Goal: Task Accomplishment & Management: Manage account settings

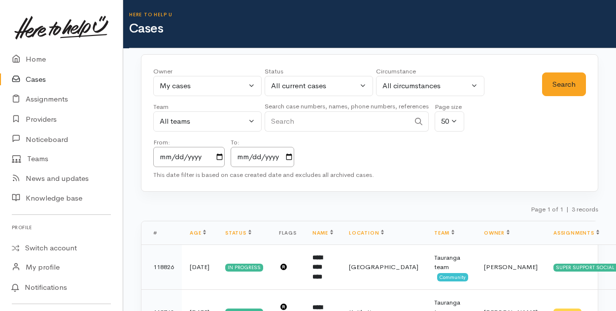
select select "205"
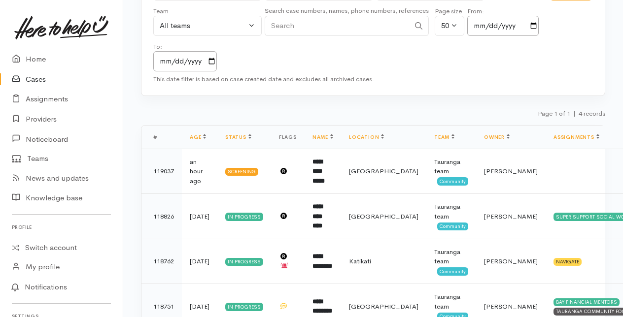
scroll to position [99, 0]
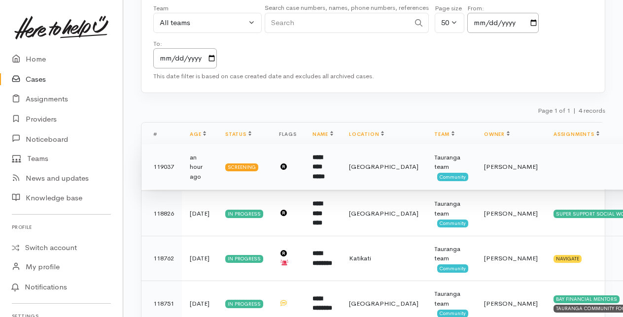
click at [318, 166] on b "**********" at bounding box center [318, 167] width 12 height 26
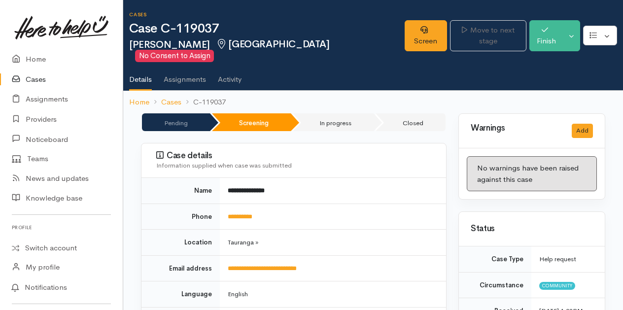
click at [41, 77] on link "Cases" at bounding box center [61, 79] width 123 height 20
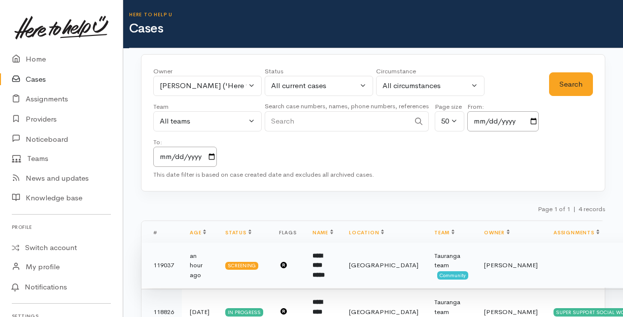
click at [319, 266] on b "**********" at bounding box center [318, 266] width 12 height 26
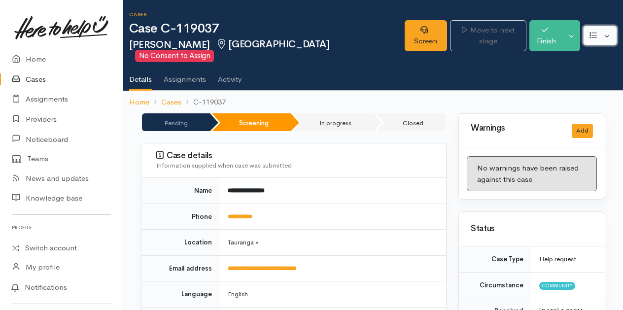
click at [607, 29] on button "button" at bounding box center [600, 36] width 34 height 20
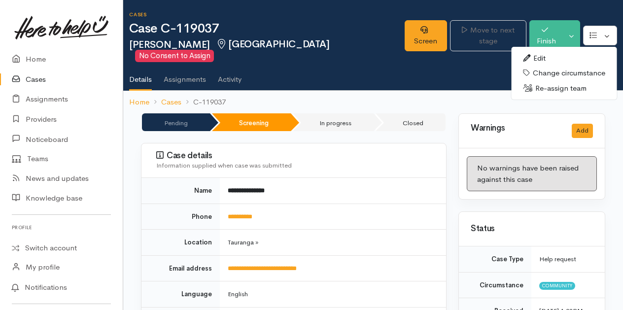
click at [559, 81] on link "Re-assign team" at bounding box center [563, 88] width 105 height 15
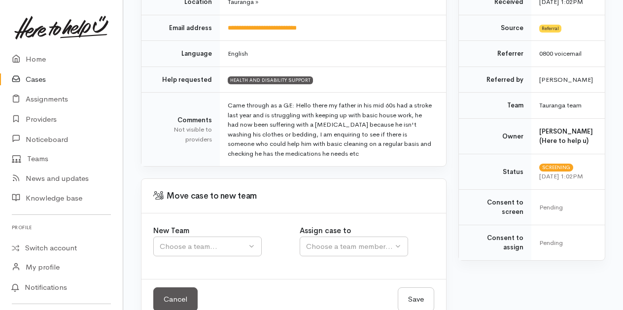
scroll to position [219, 0]
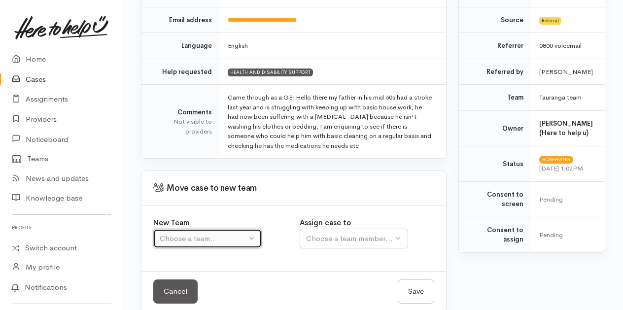
click at [256, 229] on button "Choose a team..." at bounding box center [207, 239] width 108 height 20
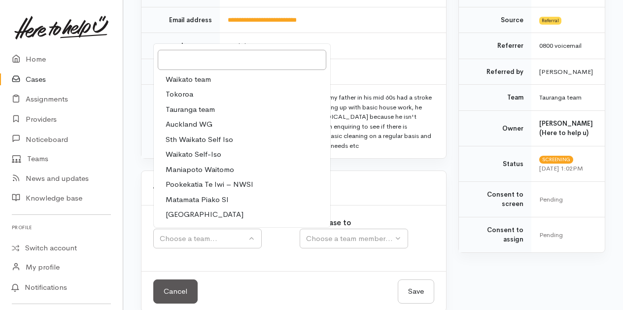
click at [185, 74] on span "Waikato team" at bounding box center [188, 79] width 45 height 11
select select "1"
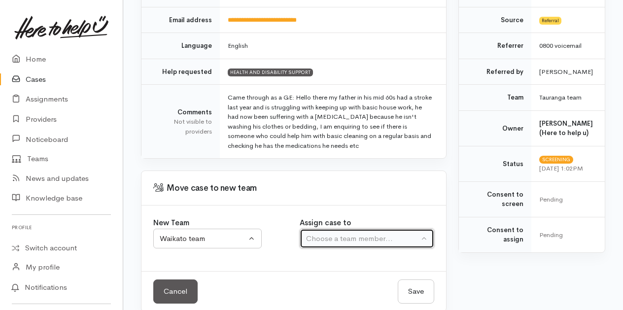
click at [406, 233] on div "Choose a team member..." at bounding box center [362, 238] width 113 height 11
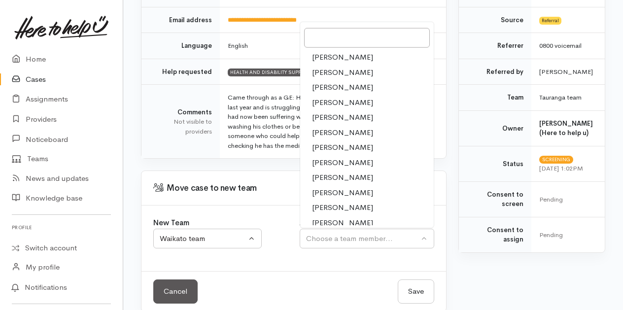
click at [353, 142] on span "Helena Kaufononga" at bounding box center [342, 147] width 61 height 11
select select "202"
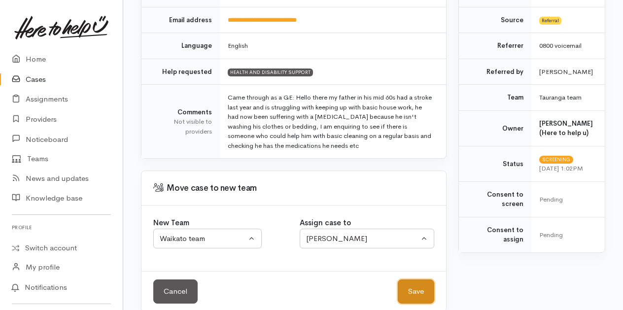
click at [421, 280] on button "Save" at bounding box center [416, 291] width 36 height 24
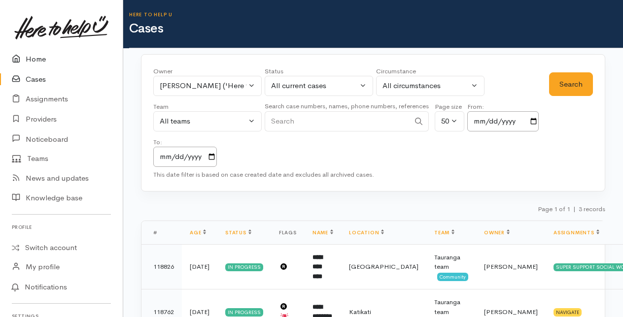
click at [36, 60] on link "Home" at bounding box center [61, 59] width 123 height 20
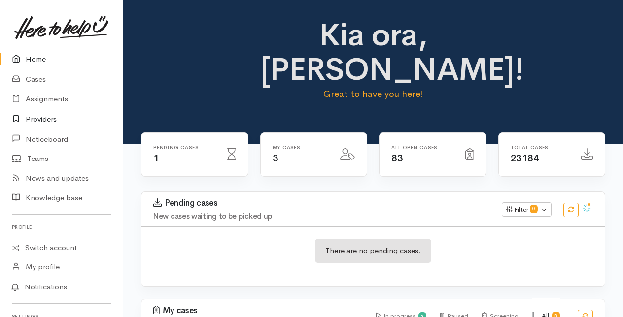
click at [38, 121] on link "Providers" at bounding box center [61, 119] width 123 height 20
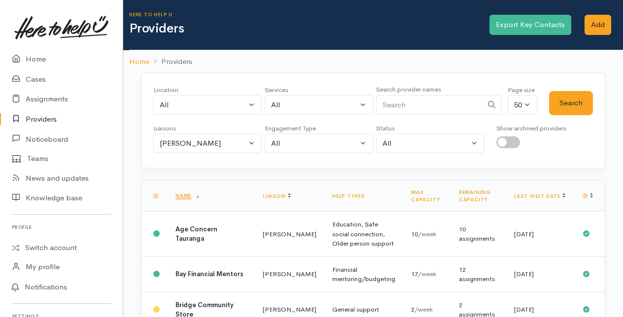
click at [394, 107] on input "Search" at bounding box center [429, 105] width 106 height 20
type input "court"
click at [573, 106] on button "Search" at bounding box center [571, 103] width 44 height 24
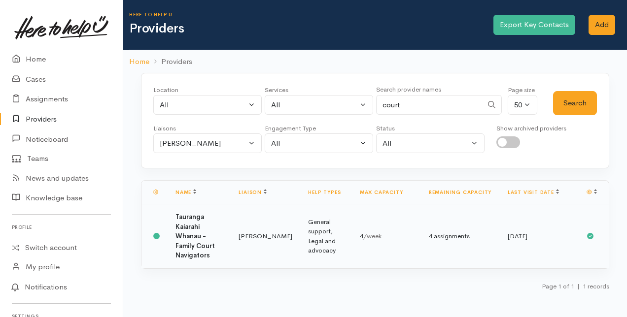
click at [215, 239] on b "Tauranga Kaiarahi Whanau - Family Court Navigators" at bounding box center [194, 236] width 39 height 47
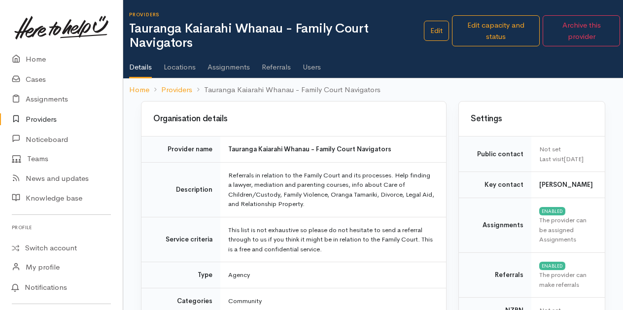
click at [307, 65] on link "Users" at bounding box center [311, 64] width 18 height 28
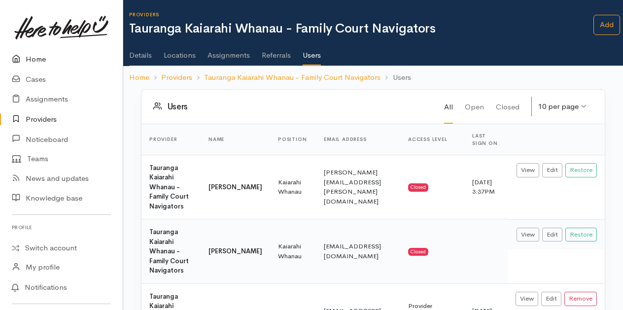
click at [34, 62] on link "Home" at bounding box center [61, 59] width 123 height 20
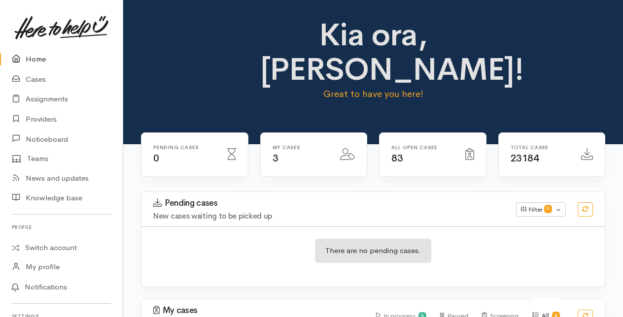
click at [44, 61] on link "Home" at bounding box center [61, 59] width 123 height 20
click at [32, 79] on link "Cases" at bounding box center [61, 79] width 123 height 20
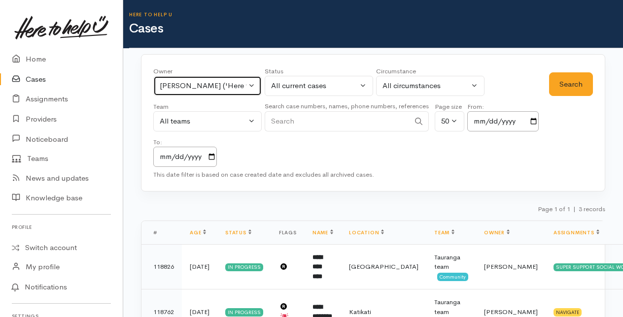
click at [250, 81] on button "[PERSON_NAME] ('Here to help u')" at bounding box center [207, 86] width 108 height 20
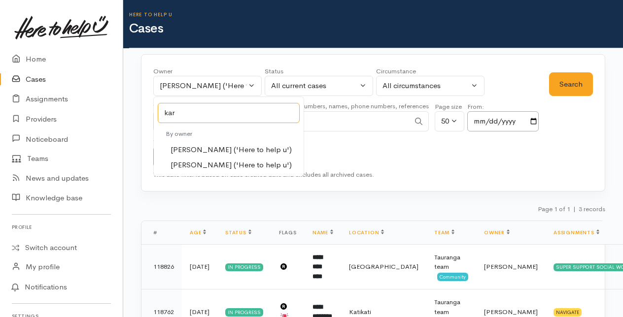
type input "kar"
click at [199, 149] on span "Karli Morris ('Here to help u')" at bounding box center [230, 149] width 121 height 11
select select "435"
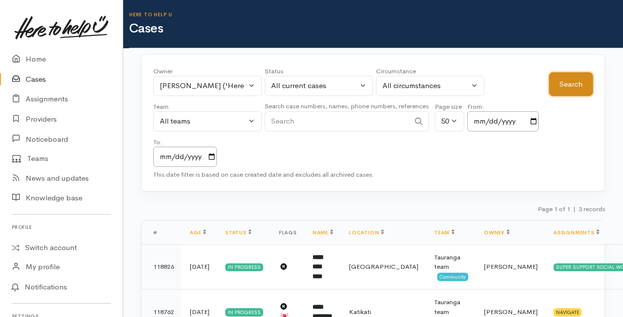
click at [569, 84] on button "Search" at bounding box center [571, 84] width 44 height 24
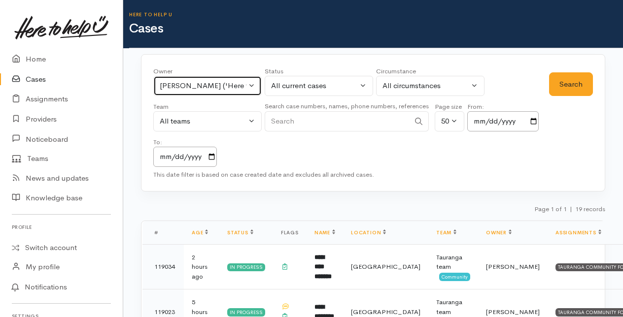
click at [250, 84] on button "Karli Morris ('Here to help u')" at bounding box center [207, 86] width 108 height 20
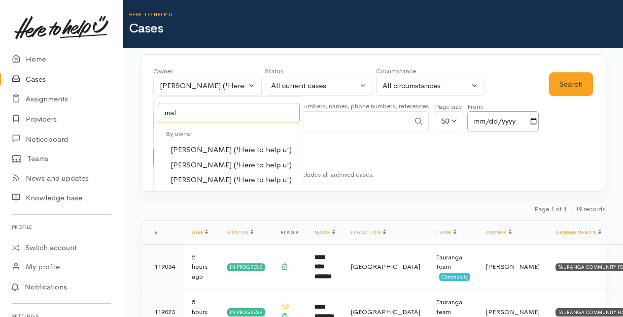
type input "mal"
click at [190, 167] on span "Malia Stowers ('Here to help u')" at bounding box center [230, 165] width 121 height 11
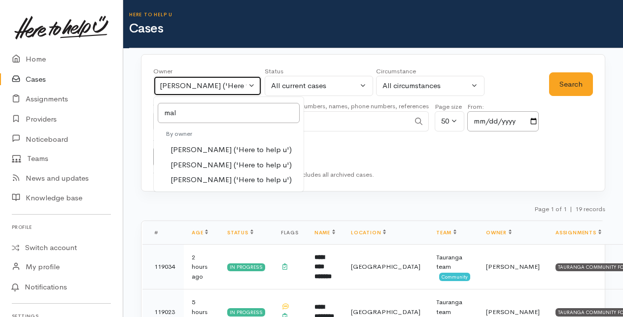
select select "1613"
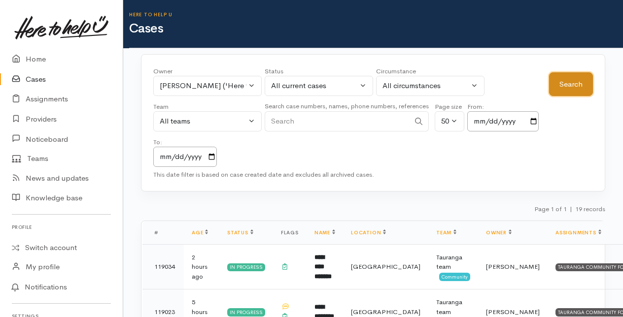
click at [575, 84] on button "Search" at bounding box center [571, 84] width 44 height 24
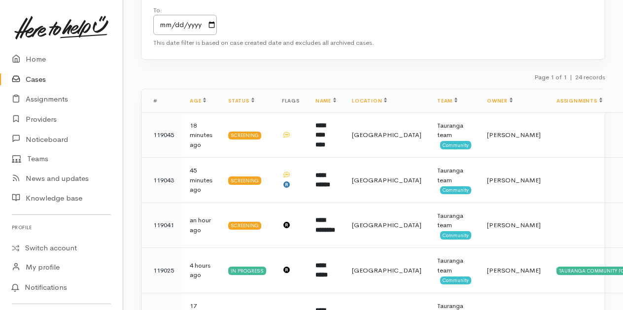
scroll to position [148, 0]
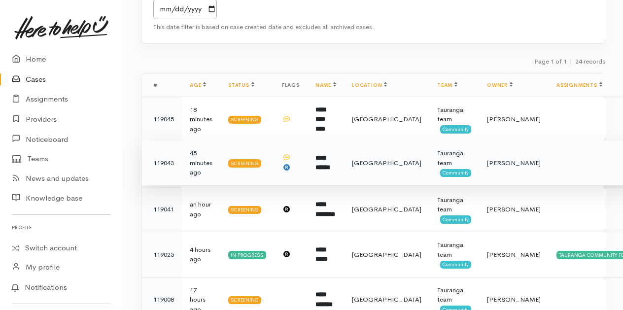
click at [320, 167] on b "**********" at bounding box center [322, 163] width 15 height 16
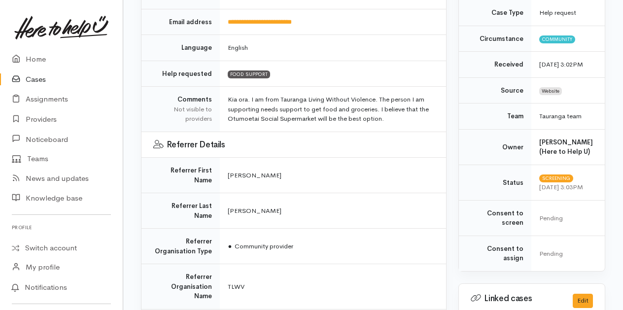
scroll to position [296, 0]
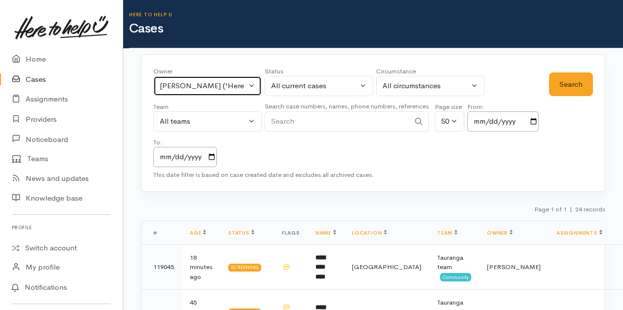
click at [251, 84] on button "[PERSON_NAME] ('Here to help u')" at bounding box center [207, 86] width 108 height 20
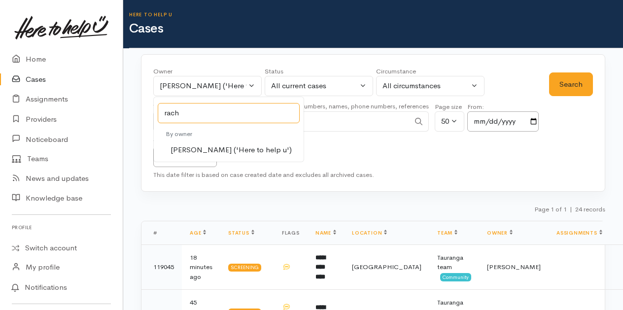
type input "rach"
click at [208, 146] on span "[PERSON_NAME] ('Here to help u')" at bounding box center [230, 149] width 121 height 11
select select "1612"
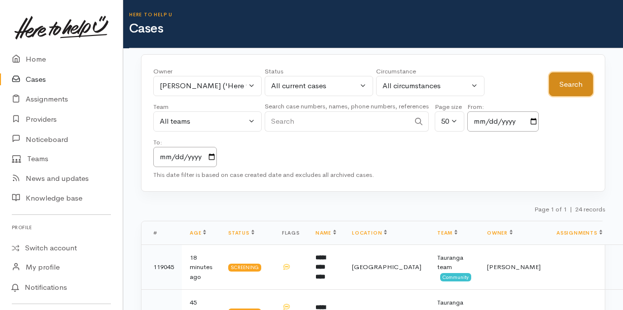
click at [579, 86] on button "Search" at bounding box center [571, 84] width 44 height 24
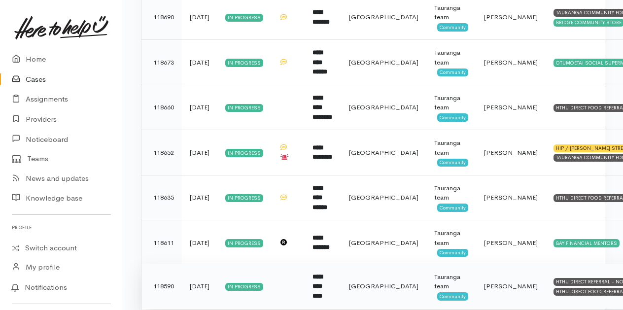
scroll to position [1054, 0]
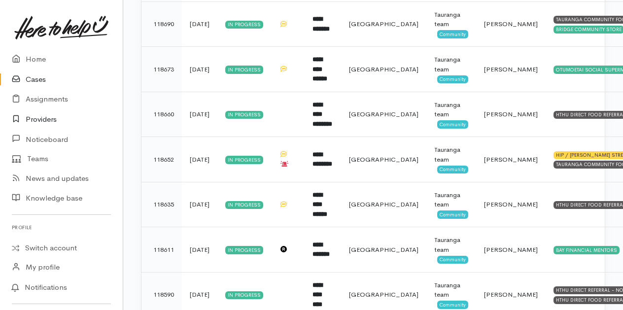
click at [48, 119] on link "Providers" at bounding box center [61, 119] width 123 height 20
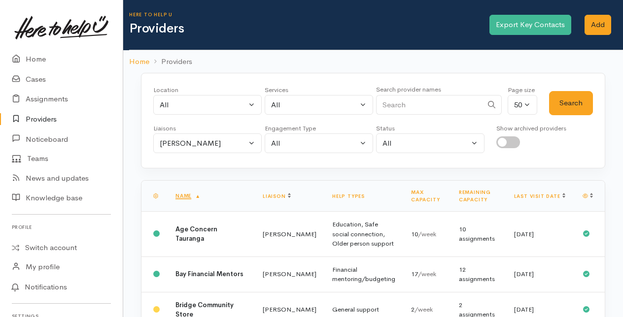
click at [411, 101] on input "Search" at bounding box center [429, 105] width 106 height 20
type input "dee"
click at [576, 104] on button "Search" at bounding box center [571, 103] width 44 height 24
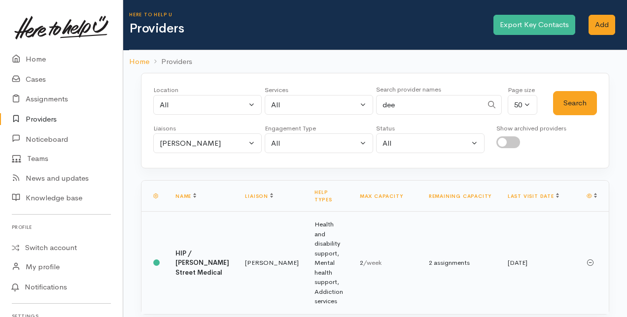
click at [237, 227] on td "Amanda Gabb" at bounding box center [271, 263] width 69 height 102
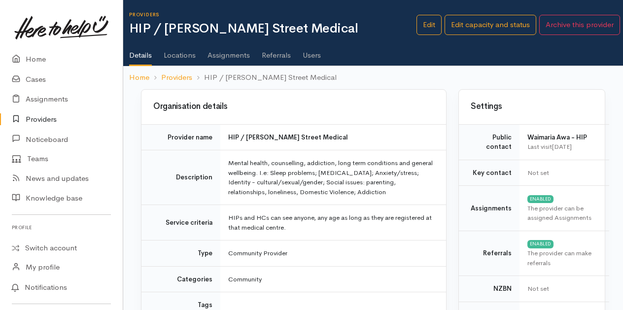
click at [312, 55] on link "Users" at bounding box center [311, 52] width 18 height 28
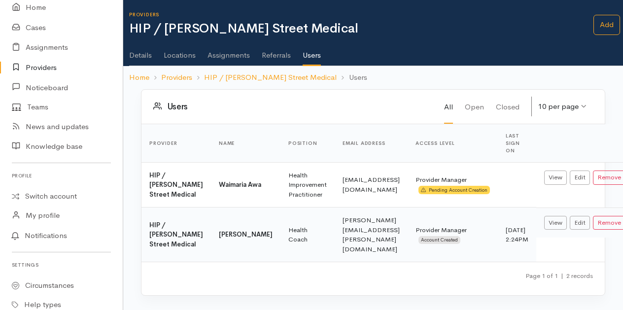
scroll to position [310, 0]
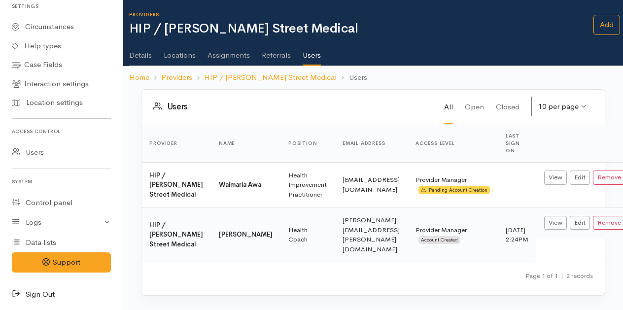
click at [13, 292] on icon at bounding box center [19, 294] width 14 height 12
